Goal: Check status

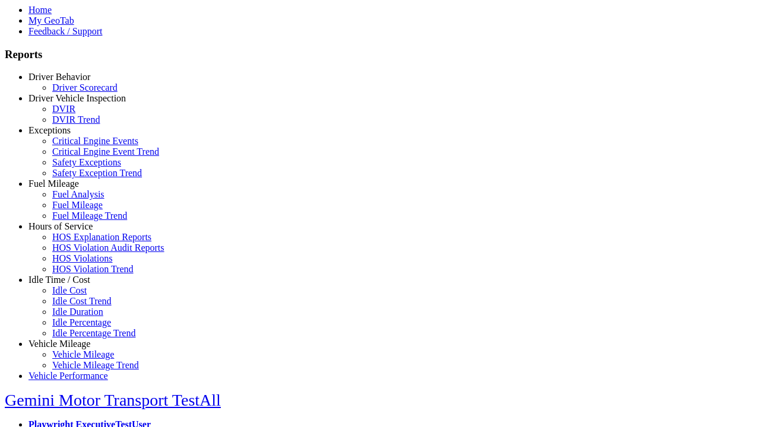
click at [68, 339] on link "Vehicle Mileage" at bounding box center [59, 344] width 62 height 10
click at [77, 360] on link "Vehicle Mileage Trend" at bounding box center [95, 365] width 87 height 10
select select "**********"
type input "**********"
